Goal: Information Seeking & Learning: Learn about a topic

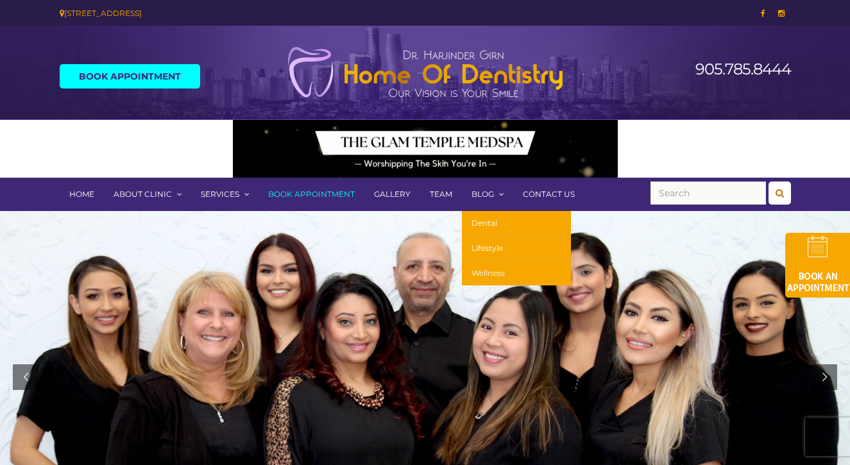
click at [492, 281] on link "Wellness" at bounding box center [516, 273] width 109 height 24
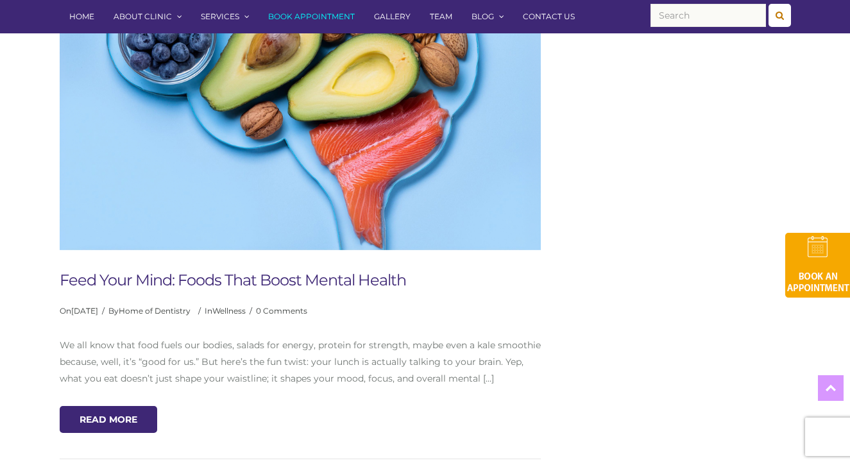
scroll to position [473, 0]
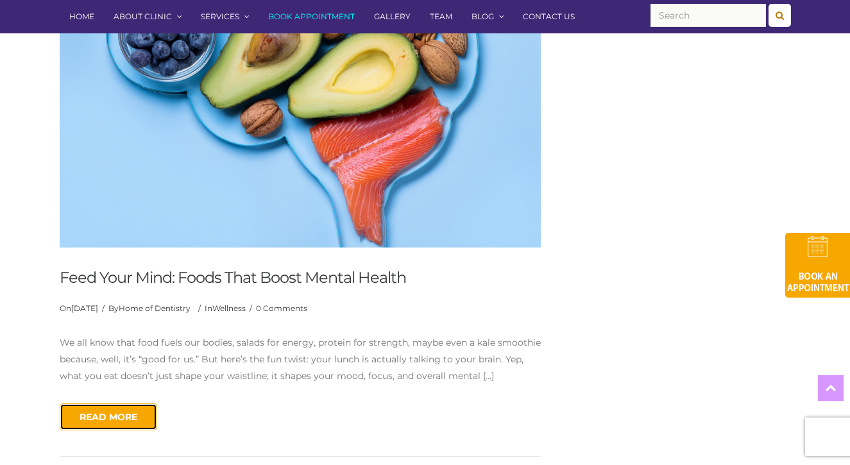
click at [119, 425] on link "Read More" at bounding box center [109, 417] width 98 height 27
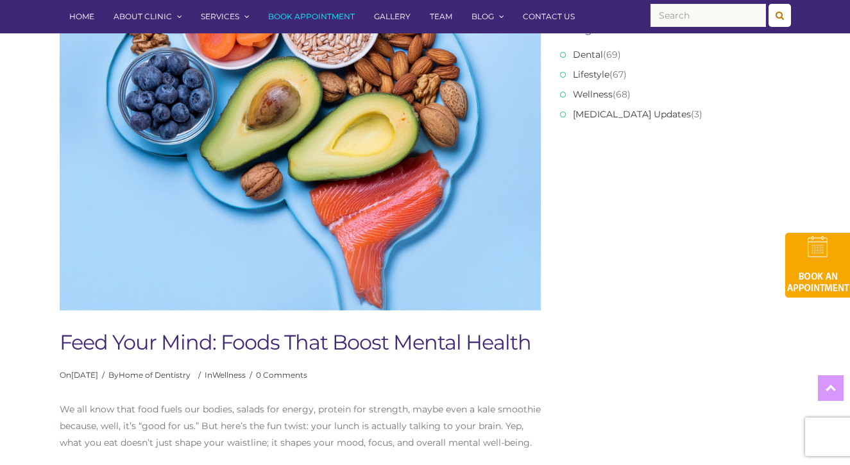
scroll to position [375, 0]
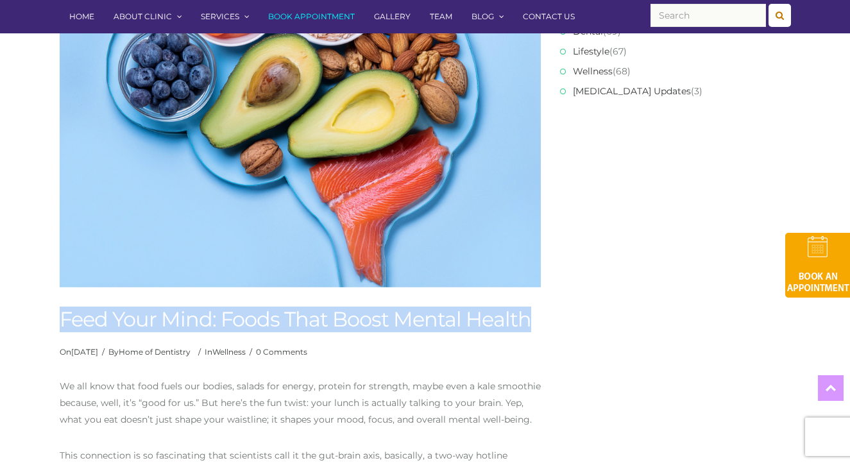
drag, startPoint x: 540, startPoint y: 315, endPoint x: 41, endPoint y: 316, distance: 498.6
copy h1 "Feed Your Mind: Foods That Boost Mental Health"
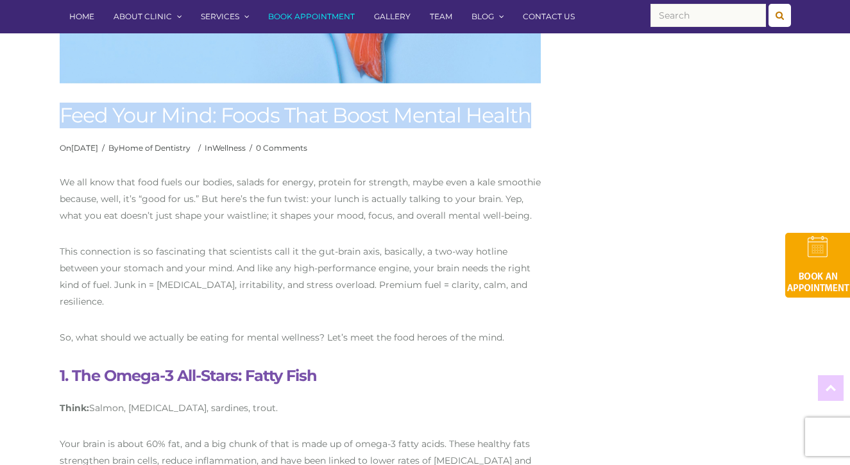
scroll to position [582, 0]
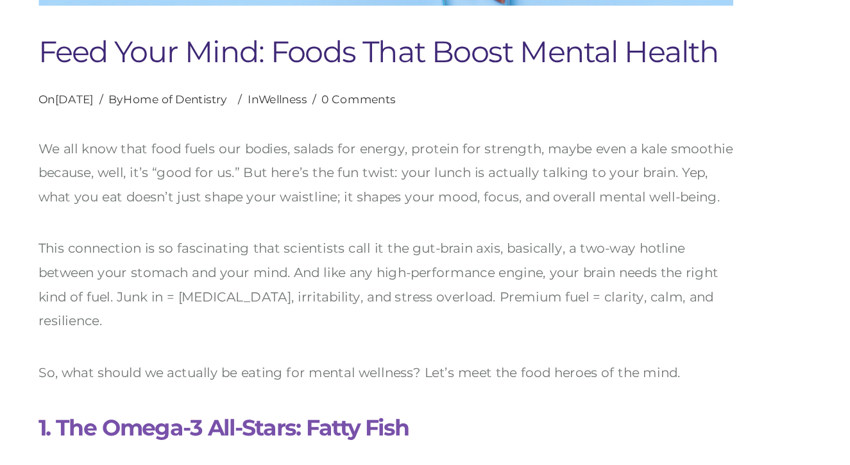
click at [243, 196] on span "We all know that food fuels our bodies, salads for energy, protein for strength…" at bounding box center [300, 195] width 481 height 45
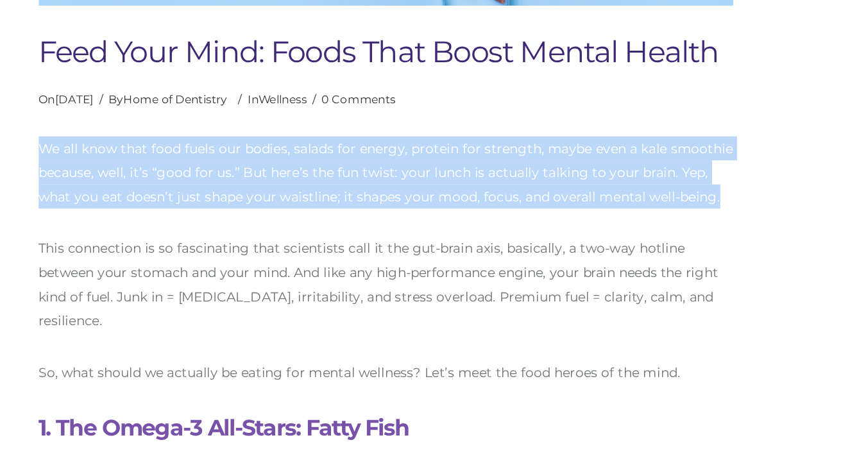
copy div "We all know that food fuels our bodies, salads for energy, protein for strength…"
